Goal: Information Seeking & Learning: Learn about a topic

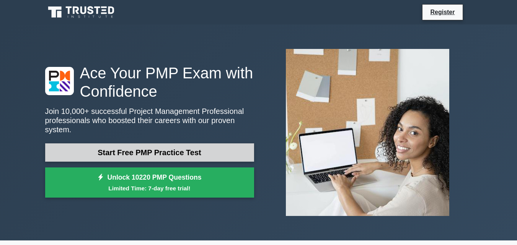
click at [189, 148] on link "Start Free PMP Practice Test" at bounding box center [149, 152] width 209 height 18
click at [173, 151] on link "Start Free PMP Practice Test" at bounding box center [149, 152] width 209 height 18
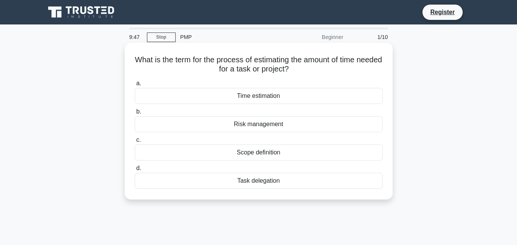
click at [266, 183] on div "Task delegation" at bounding box center [259, 181] width 248 height 16
click at [135, 171] on input "d. Task delegation" at bounding box center [135, 168] width 0 height 5
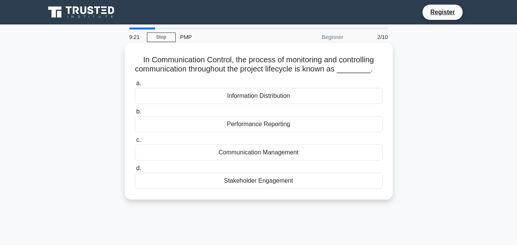
click at [259, 126] on div "Performance Reporting" at bounding box center [259, 124] width 248 height 16
click at [135, 114] on input "b. Performance Reporting" at bounding box center [135, 111] width 0 height 5
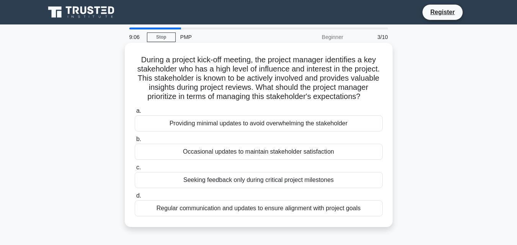
click at [284, 217] on div "Regular communication and updates to ensure alignment with project goals" at bounding box center [259, 209] width 248 height 16
click at [135, 199] on input "d. Regular communication and updates to ensure alignment with project goals" at bounding box center [135, 196] width 0 height 5
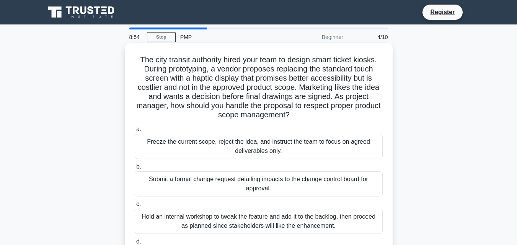
click at [272, 225] on div "Hold an internal workshop to tweak the feature and add it to the backlog, then …" at bounding box center [259, 221] width 248 height 25
click at [135, 207] on input "c. Hold an internal workshop to tweak the feature and add it to the backlog, th…" at bounding box center [135, 204] width 0 height 5
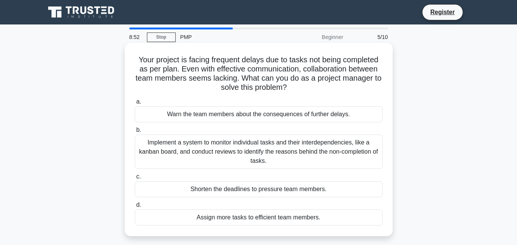
click at [237, 171] on div "a. Warn the team members about the consequences of further delays. b. c. d." at bounding box center [258, 162] width 257 height 132
click at [230, 189] on div "Shorten the deadlines to pressure team members." at bounding box center [259, 189] width 248 height 16
click at [135, 179] on input "c. Shorten the deadlines to pressure team members." at bounding box center [135, 176] width 0 height 5
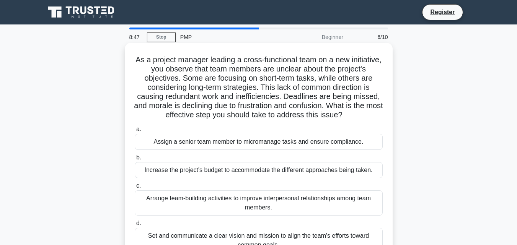
click at [236, 150] on div "Assign a senior team member to micromanage tasks and ensure compliance." at bounding box center [259, 142] width 248 height 16
click at [135, 132] on input "a. Assign a senior team member to micromanage tasks and ensure compliance." at bounding box center [135, 129] width 0 height 5
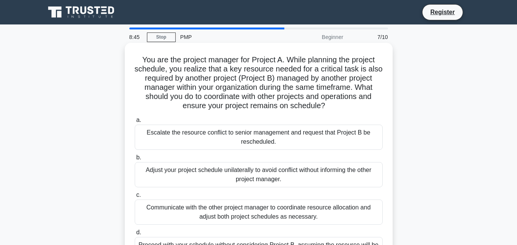
click at [241, 212] on div "Communicate with the other project manager to coordinate resource allocation an…" at bounding box center [259, 212] width 248 height 25
click at [135, 198] on input "c. Communicate with the other project manager to coordinate resource allocation…" at bounding box center [135, 195] width 0 height 5
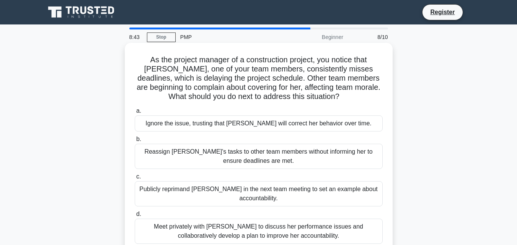
click at [252, 158] on div "Reassign Emily's tasks to other team members without informing her to ensure de…" at bounding box center [259, 156] width 248 height 25
click at [135, 142] on input "b. Reassign Emily's tasks to other team members without informing her to ensure…" at bounding box center [135, 139] width 0 height 5
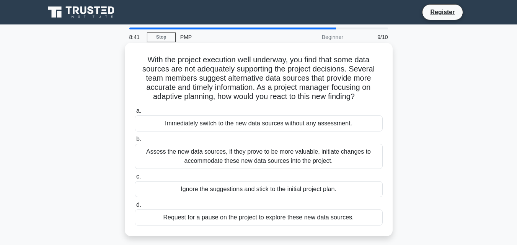
click at [249, 191] on div "Ignore the suggestions and stick to the initial project plan." at bounding box center [259, 189] width 248 height 16
click at [135, 179] on input "c. Ignore the suggestions and stick to the initial project plan." at bounding box center [135, 176] width 0 height 5
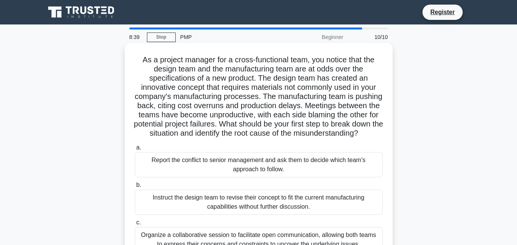
click at [248, 210] on div "Instruct the design team to revise their concept to fit the current manufacturi…" at bounding box center [259, 202] width 248 height 25
click at [135, 188] on input "b. Instruct the design team to revise their concept to fit the current manufact…" at bounding box center [135, 185] width 0 height 5
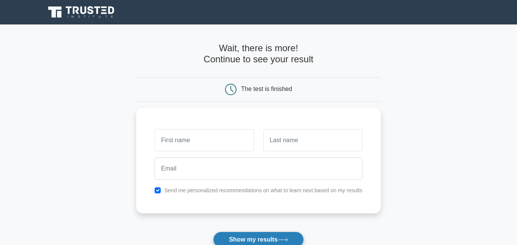
click at [264, 236] on button "Show my results" at bounding box center [258, 240] width 90 height 16
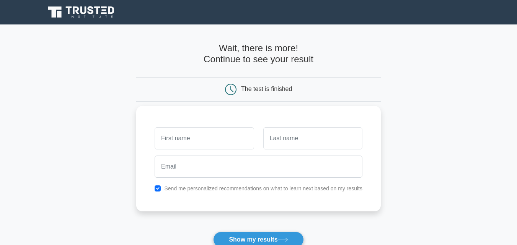
click at [231, 204] on div "Send me personalized recommendations on what to learn next based on my results" at bounding box center [258, 159] width 245 height 106
click at [187, 135] on input "text" at bounding box center [204, 138] width 99 height 22
type input "kelv"
click at [279, 146] on input "text" at bounding box center [312, 138] width 99 height 22
type input "k"
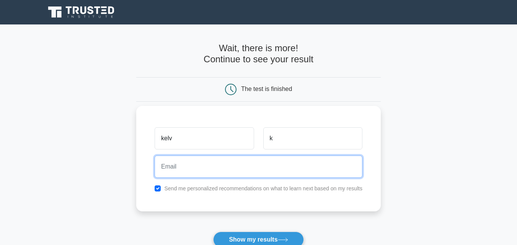
click at [232, 158] on input "email" at bounding box center [259, 167] width 208 height 22
type input "kelvinkupherakamwendo@gmail.com"
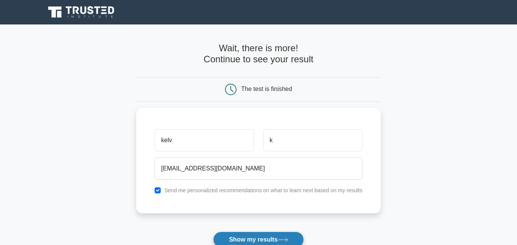
click at [256, 238] on button "Show my results" at bounding box center [258, 240] width 90 height 16
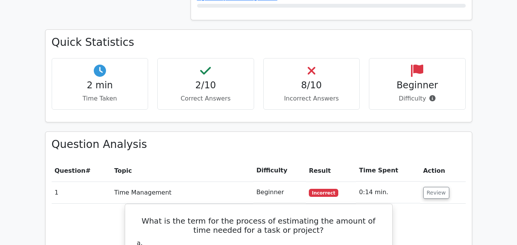
scroll to position [566, 0]
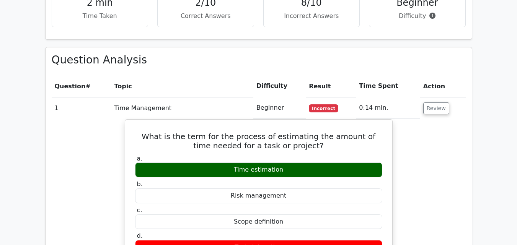
click at [122, 75] on th "Topic" at bounding box center [182, 86] width 142 height 22
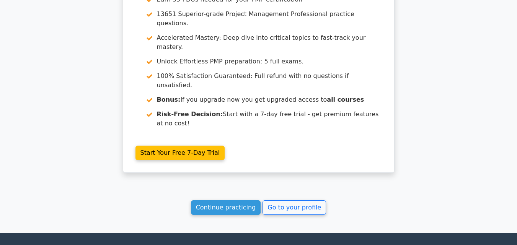
scroll to position [1276, 0]
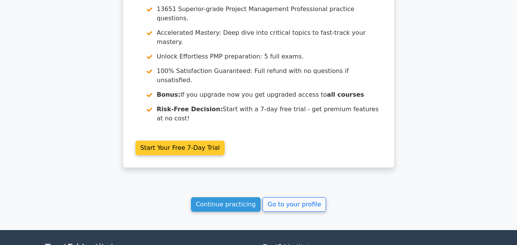
click at [186, 141] on link "Start Your Free 7-Day Trial" at bounding box center [180, 148] width 90 height 15
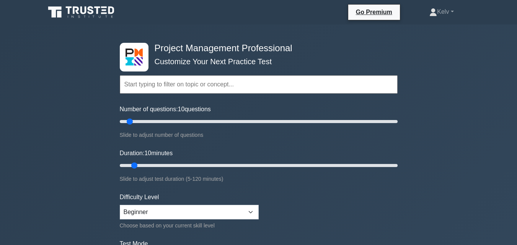
click at [167, 86] on input "text" at bounding box center [259, 84] width 278 height 18
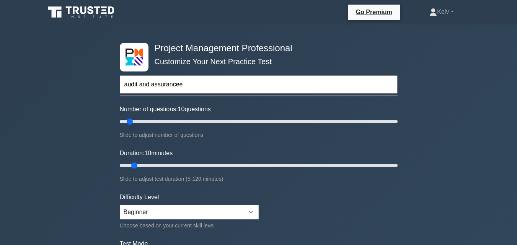
type input "audit and assurancee"
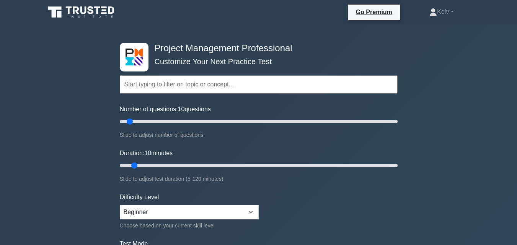
click at [158, 87] on input "text" at bounding box center [259, 84] width 278 height 18
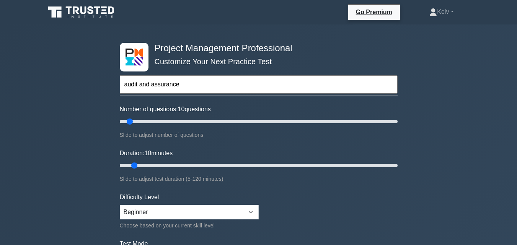
type input "audit and assurance"
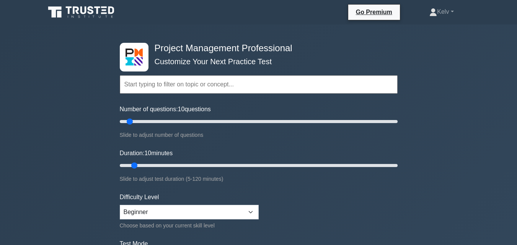
click at [150, 85] on input "text" at bounding box center [259, 84] width 278 height 18
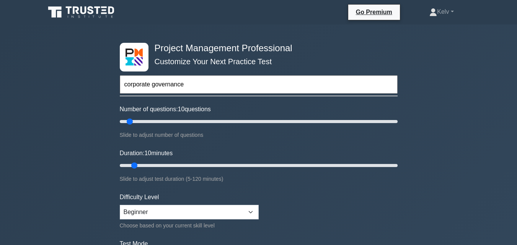
type input "corporate governance"
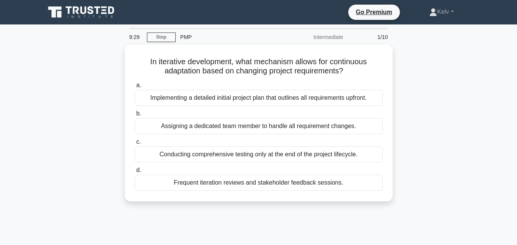
click at [158, 87] on label "a. Implementing a detailed initial project plan that outlines all requirements …" at bounding box center [259, 93] width 248 height 25
click at [135, 87] on input "a. Implementing a detailed initial project plan that outlines all requirements …" at bounding box center [135, 85] width 0 height 5
